Goal: Task Accomplishment & Management: Use online tool/utility

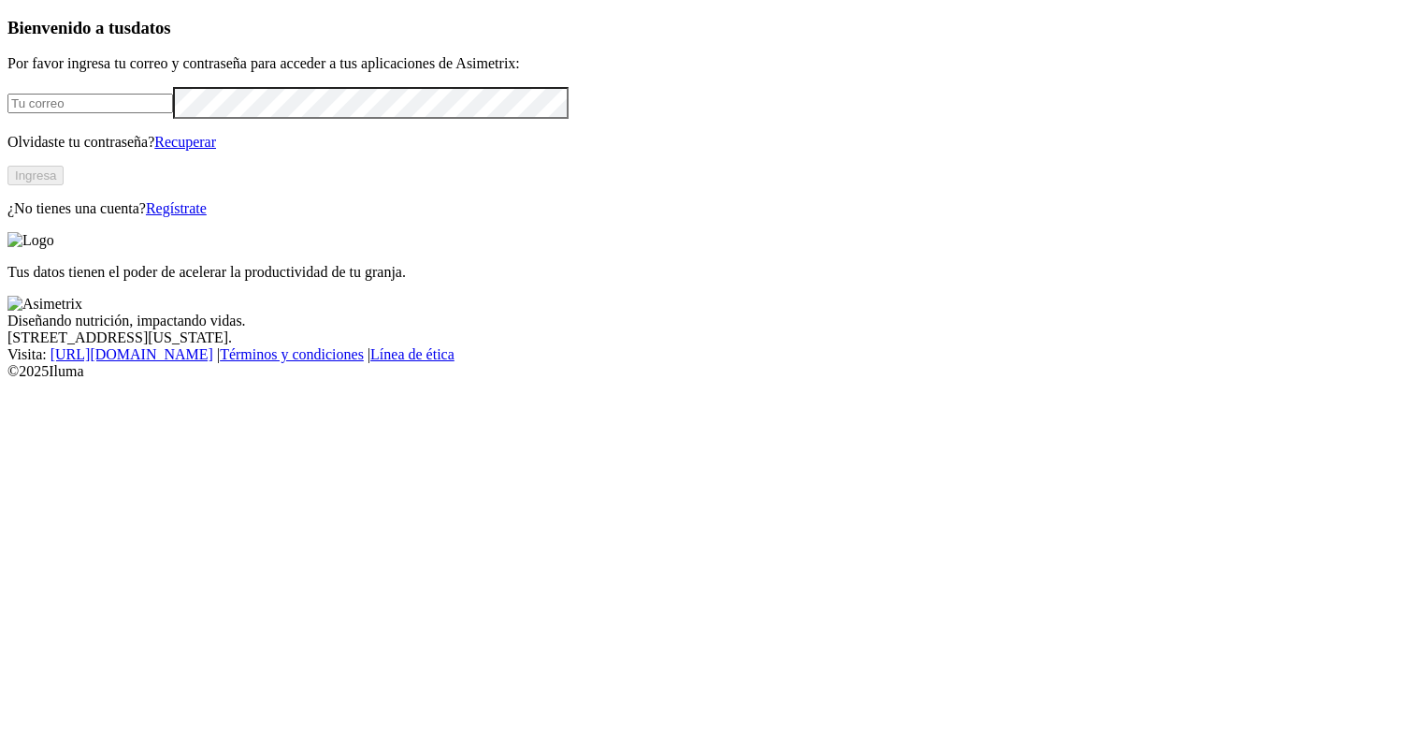
type input "[PERSON_NAME][EMAIL_ADDRESS][PERSON_NAME][DOMAIN_NAME]"
click at [64, 185] on button "Ingresa" at bounding box center [35, 176] width 56 height 20
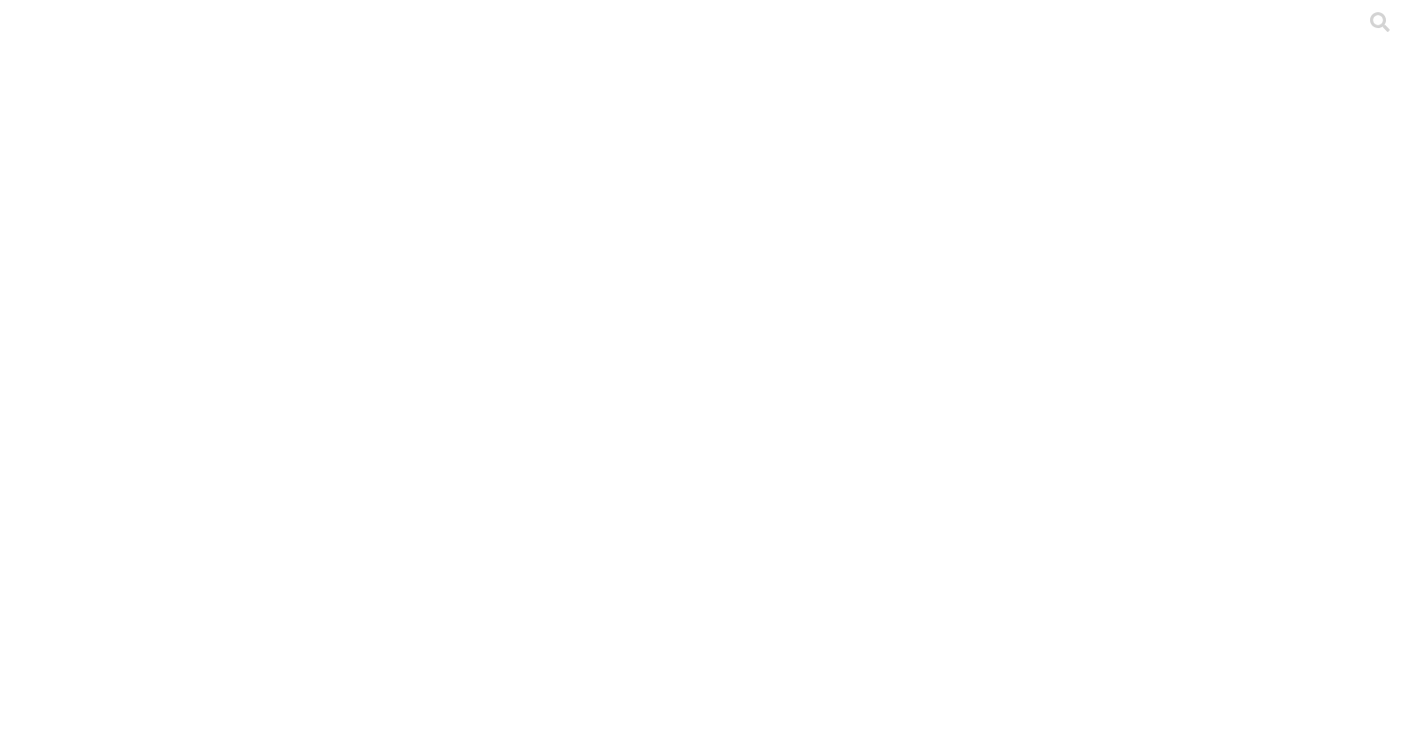
type input "[PERSON_NAME]"
